Goal: Navigation & Orientation: Find specific page/section

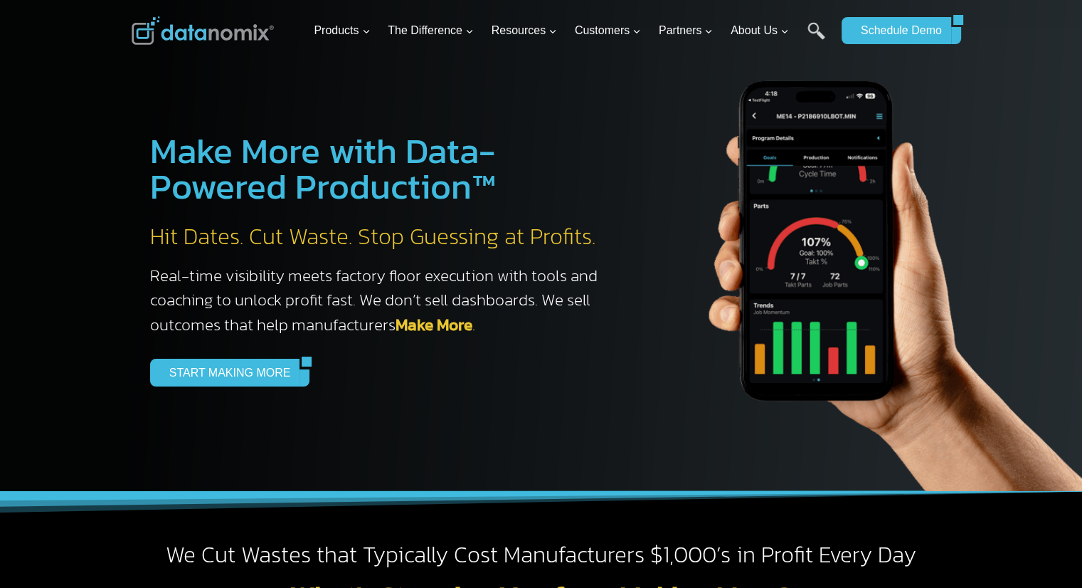
click at [166, 29] on img at bounding box center [203, 30] width 142 height 28
click at [449, 325] on link "Make More" at bounding box center [433, 324] width 77 height 24
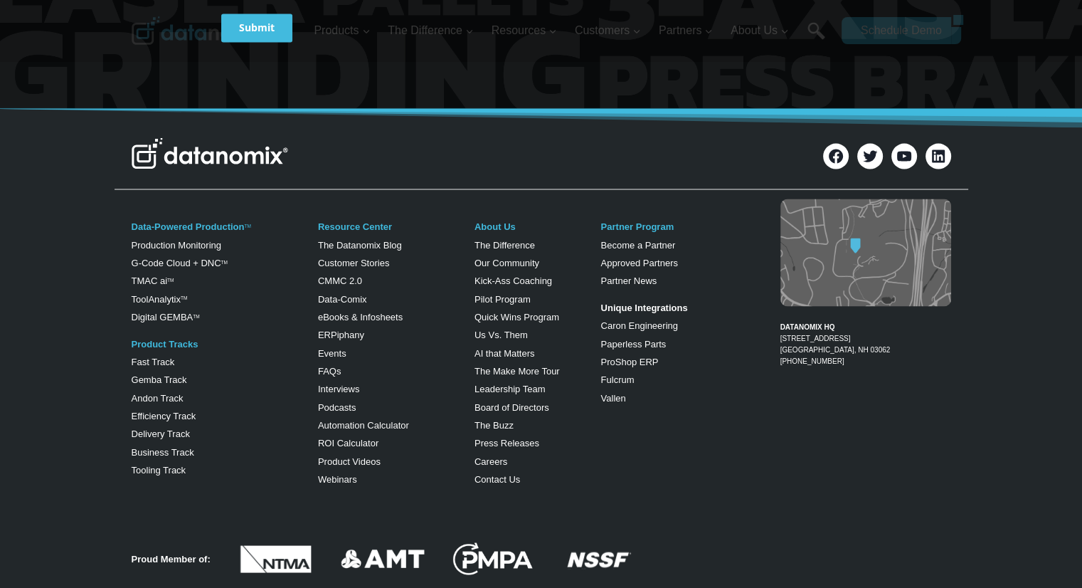
scroll to position [2711, 0]
